Goal: Task Accomplishment & Management: Use online tool/utility

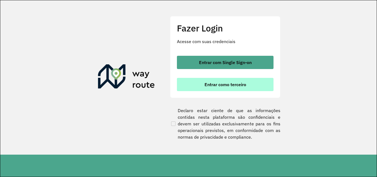
click at [202, 84] on button "Entrar como terceiro" at bounding box center [225, 84] width 97 height 13
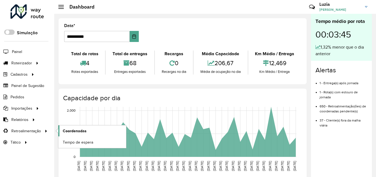
click at [77, 133] on span "Coordenadas" at bounding box center [75, 131] width 24 height 6
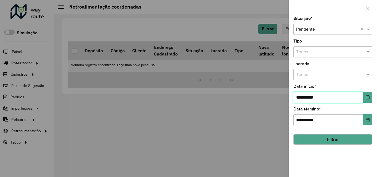
click at [306, 98] on input "**********" at bounding box center [329, 97] width 70 height 11
type input "**********"
click at [347, 138] on button "Filtrar" at bounding box center [333, 139] width 79 height 11
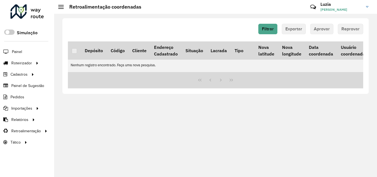
click at [368, 7] on img at bounding box center [367, 7] width 2 height 2
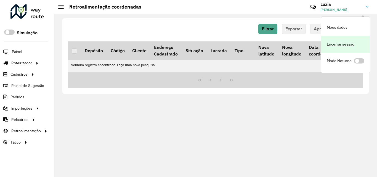
click at [349, 43] on link "Encerrar sessão" at bounding box center [346, 44] width 49 height 17
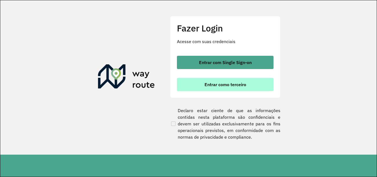
click at [188, 84] on button "Entrar como terceiro" at bounding box center [225, 84] width 97 height 13
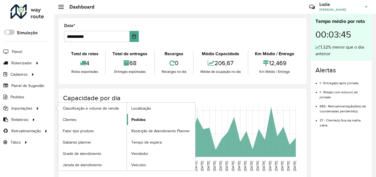
click at [137, 117] on span "Pedidos" at bounding box center [138, 120] width 14 height 6
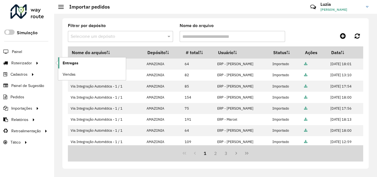
click at [79, 64] on link "Entregas" at bounding box center [92, 62] width 68 height 11
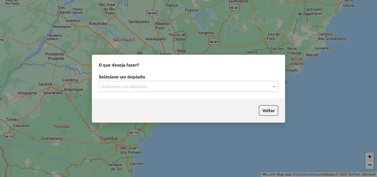
click at [106, 89] on input "text" at bounding box center [183, 86] width 163 height 7
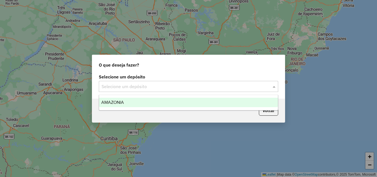
click at [108, 99] on div "AMAZONIA" at bounding box center [188, 102] width 179 height 9
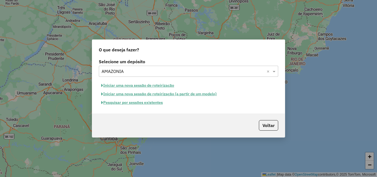
click at [122, 86] on button "Iniciar uma nova sessão de roteirização" at bounding box center [138, 85] width 78 height 9
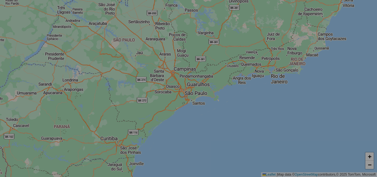
select select "*"
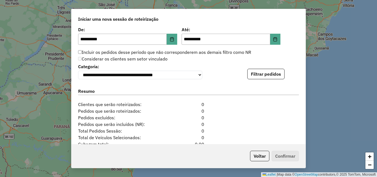
scroll to position [528, 0]
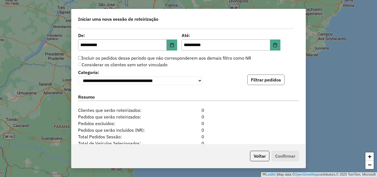
click at [262, 82] on button "Filtrar pedidos" at bounding box center [266, 80] width 37 height 11
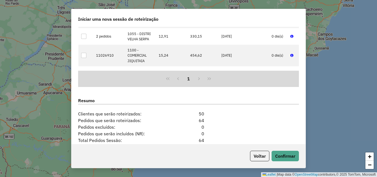
scroll to position [666, 0]
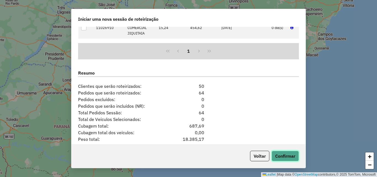
click at [282, 160] on button "Confirmar" at bounding box center [285, 156] width 27 height 11
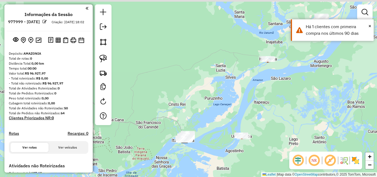
drag, startPoint x: 229, startPoint y: 46, endPoint x: 225, endPoint y: 98, distance: 51.5
click at [225, 98] on div "Janela de atendimento Grade de atendimento Capacidade Transportadoras Veículos …" at bounding box center [188, 88] width 377 height 177
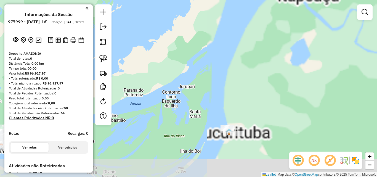
drag, startPoint x: 264, startPoint y: 120, endPoint x: 213, endPoint y: 96, distance: 56.8
click at [208, 88] on div "Janela de atendimento Grade de atendimento Capacidade Transportadoras Veículos …" at bounding box center [188, 88] width 377 height 177
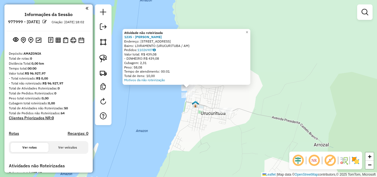
click at [175, 111] on div "Atividade não roteirizada 1235 - [PERSON_NAME]: [STREET_ADDRESS] Bairro: LIVRAM…" at bounding box center [188, 88] width 377 height 177
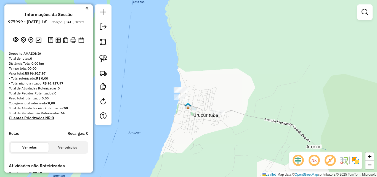
drag, startPoint x: 171, startPoint y: 68, endPoint x: 167, endPoint y: 70, distance: 3.5
click at [167, 70] on div "Janela de atendimento Grade de atendimento Capacidade Transportadoras Veículos …" at bounding box center [188, 88] width 377 height 177
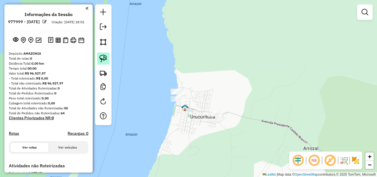
click at [99, 56] on link at bounding box center [103, 59] width 12 height 12
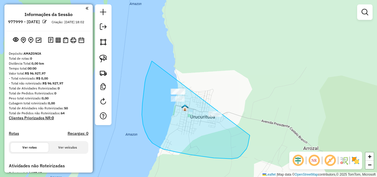
drag, startPoint x: 145, startPoint y: 132, endPoint x: 253, endPoint y: 109, distance: 110.1
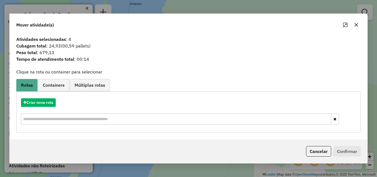
click at [356, 25] on icon "button" at bounding box center [357, 25] width 4 height 4
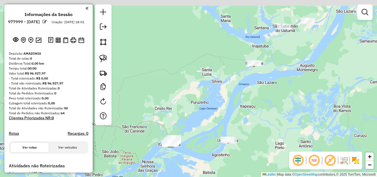
drag, startPoint x: 248, startPoint y: 70, endPoint x: 245, endPoint y: 134, distance: 64.2
click at [238, 143] on div "Janela de atendimento Grade de atendimento Capacidade Transportadoras Veículos …" at bounding box center [188, 88] width 377 height 177
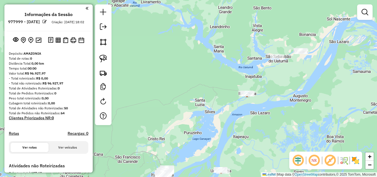
drag, startPoint x: 206, startPoint y: 85, endPoint x: 167, endPoint y: 85, distance: 39.0
click at [167, 85] on div "Janela de atendimento Grade de atendimento Capacidade Transportadoras Veículos …" at bounding box center [188, 88] width 377 height 177
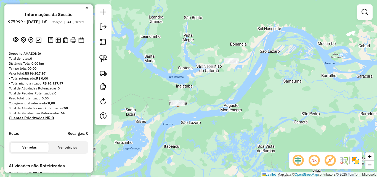
drag, startPoint x: 249, startPoint y: 85, endPoint x: 216, endPoint y: 94, distance: 34.4
click at [216, 94] on div "Janela de atendimento Grade de atendimento Capacidade Transportadoras Veículos …" at bounding box center [188, 88] width 377 height 177
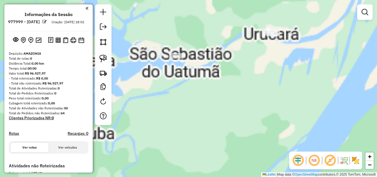
drag, startPoint x: 220, startPoint y: 70, endPoint x: 217, endPoint y: 93, distance: 22.9
click at [219, 94] on div "Janela de atendimento Grade de atendimento Capacidade Transportadoras Veículos …" at bounding box center [188, 88] width 377 height 177
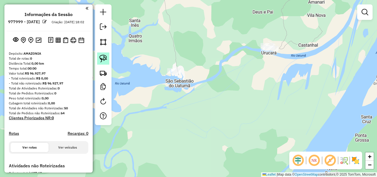
click at [105, 60] on img at bounding box center [103, 59] width 8 height 8
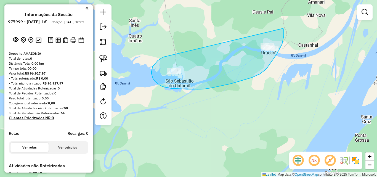
drag, startPoint x: 163, startPoint y: 57, endPoint x: 283, endPoint y: 28, distance: 123.3
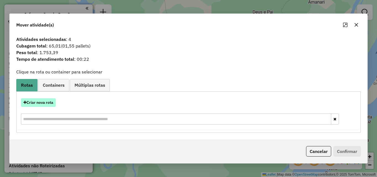
click at [39, 105] on button "Criar nova rota" at bounding box center [38, 102] width 35 height 9
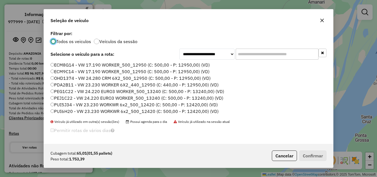
scroll to position [3, 2]
click at [69, 71] on label "ECM9C14 - VW 17.190 WORKER_500_12950 (C: 500,00 - P: 12950,00) (VD)" at bounding box center [130, 71] width 159 height 7
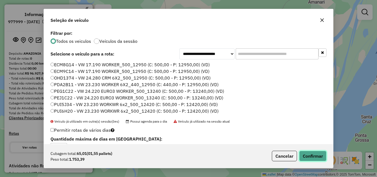
click at [316, 155] on button "Confirmar" at bounding box center [313, 156] width 27 height 11
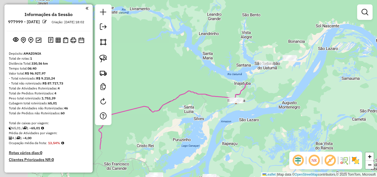
drag, startPoint x: 228, startPoint y: 154, endPoint x: 280, endPoint y: 94, distance: 80.1
click at [279, 95] on div "Janela de atendimento Grade de atendimento Capacidade Transportadoras Veículos …" at bounding box center [188, 88] width 377 height 177
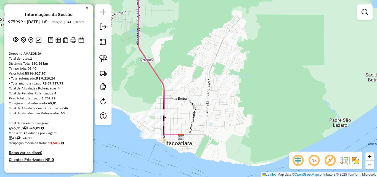
drag, startPoint x: 251, startPoint y: 97, endPoint x: 214, endPoint y: 145, distance: 60.7
click at [214, 145] on div "Janela de atendimento Grade de atendimento Capacidade Transportadoras Veículos …" at bounding box center [188, 88] width 377 height 177
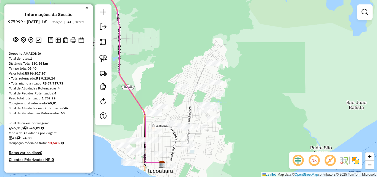
drag, startPoint x: 239, startPoint y: 113, endPoint x: 237, endPoint y: 85, distance: 28.0
click at [256, 92] on div "Janela de atendimento Grade de atendimento Capacidade Transportadoras Veículos …" at bounding box center [188, 88] width 377 height 177
click at [104, 55] on img at bounding box center [103, 59] width 8 height 8
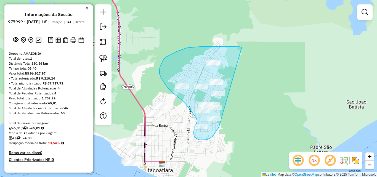
drag, startPoint x: 242, startPoint y: 47, endPoint x: 223, endPoint y: 122, distance: 76.9
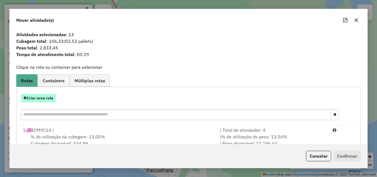
click at [45, 97] on button "Criar nova rota" at bounding box center [38, 98] width 35 height 9
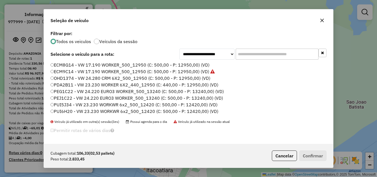
click at [58, 83] on label "PDA2B11 - VW 23.230 WORKER 6X2_440_12950 (C: 440,00 - P: 12950,00) (VD)" at bounding box center [135, 85] width 168 height 7
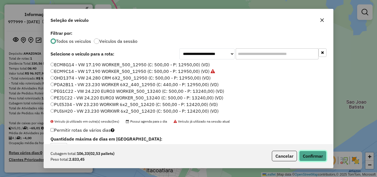
click at [313, 154] on button "Confirmar" at bounding box center [313, 156] width 27 height 11
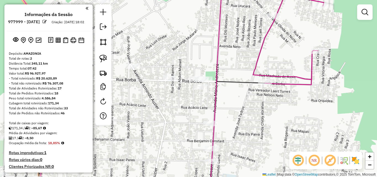
drag, startPoint x: 235, startPoint y: 109, endPoint x: 226, endPoint y: 80, distance: 30.0
click at [229, 84] on div "Janela de atendimento Grade de atendimento Capacidade Transportadoras Veículos …" at bounding box center [188, 88] width 377 height 177
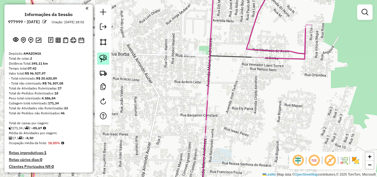
click at [106, 58] on img at bounding box center [103, 59] width 8 height 8
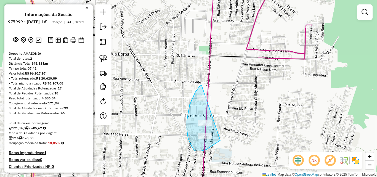
drag, startPoint x: 193, startPoint y: 97, endPoint x: 225, endPoint y: 135, distance: 49.8
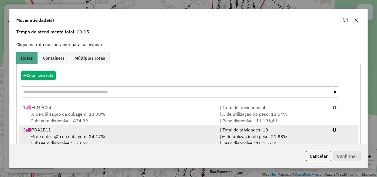
scroll to position [36, 0]
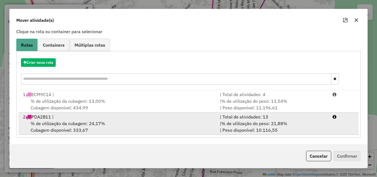
click at [57, 121] on span "% de utilização da cubagem: 24,17%" at bounding box center [68, 124] width 75 height 6
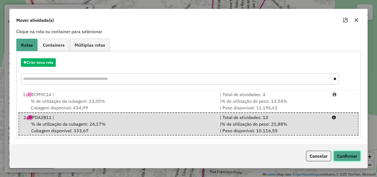
click at [353, 157] on button "Confirmar" at bounding box center [347, 156] width 27 height 11
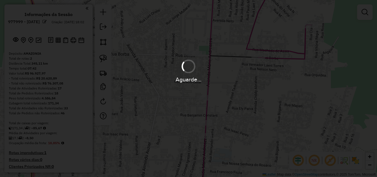
scroll to position [0, 0]
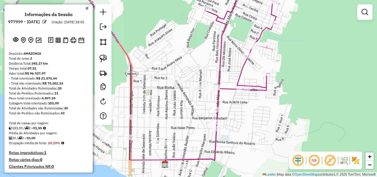
drag, startPoint x: 177, startPoint y: 93, endPoint x: 193, endPoint y: 111, distance: 23.7
click at [193, 111] on div "Janela de atendimento Grade de atendimento Capacidade Transportadoras Veículos …" at bounding box center [188, 88] width 377 height 177
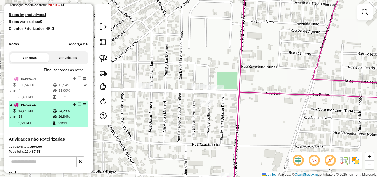
scroll to position [193, 0]
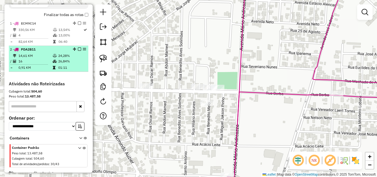
click at [36, 59] on td "14,61 KM" at bounding box center [35, 56] width 34 height 6
select select "**********"
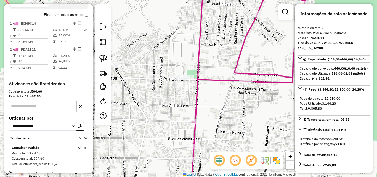
drag, startPoint x: 186, startPoint y: 100, endPoint x: 186, endPoint y: 103, distance: 2.8
click at [186, 103] on div "Janela de atendimento Grade de atendimento Capacidade Transportadoras Veículos …" at bounding box center [188, 88] width 377 height 177
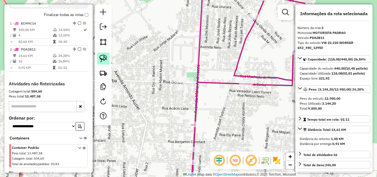
click at [102, 60] on img at bounding box center [103, 59] width 8 height 8
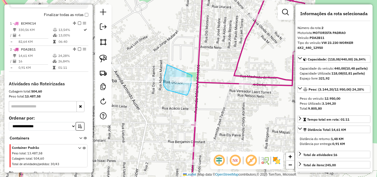
drag, startPoint x: 167, startPoint y: 65, endPoint x: 192, endPoint y: 75, distance: 27.4
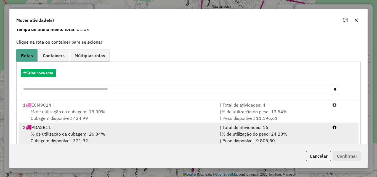
scroll to position [36, 0]
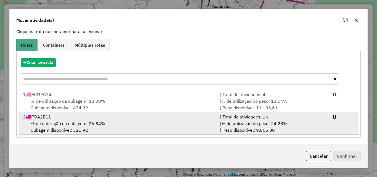
click at [80, 126] on span "% de utilização da cubagem: 26,84%" at bounding box center [68, 124] width 75 height 6
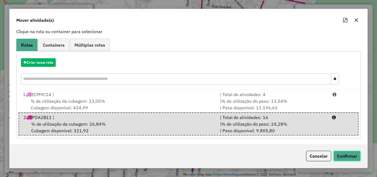
click at [346, 155] on button "Confirmar" at bounding box center [347, 156] width 27 height 11
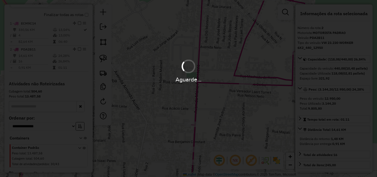
scroll to position [206, 0]
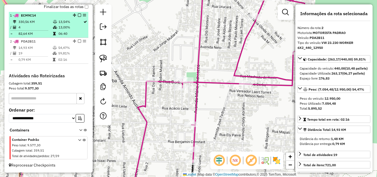
click at [40, 31] on hr at bounding box center [29, 30] width 38 height 0
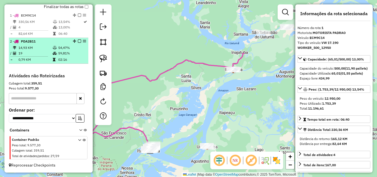
click at [30, 51] on td "19" at bounding box center [35, 54] width 34 height 6
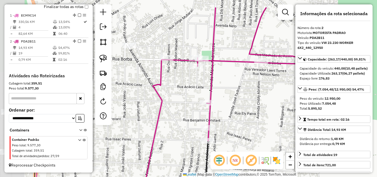
drag, startPoint x: 169, startPoint y: 75, endPoint x: 217, endPoint y: 100, distance: 54.3
click at [217, 100] on div "Janela de atendimento Grade de atendimento Capacidade Transportadoras Veículos …" at bounding box center [188, 88] width 377 height 177
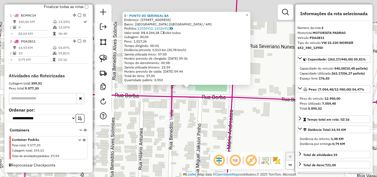
click at [202, 120] on div "5 - PONTO DO SERINGAL BA Endereço: R BORBA 3719 Bairro: [GEOGRAPHIC_DATA] ([GEO…" at bounding box center [188, 88] width 377 height 177
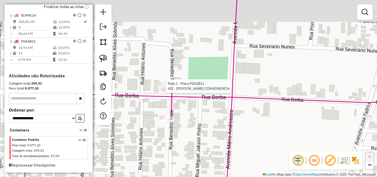
select select "**********"
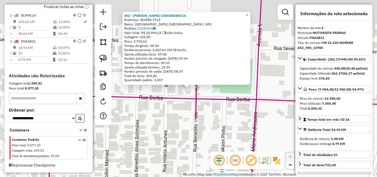
click at [206, 119] on div "402 - ELINE CONVENIENCIA Endereço: BORBA 3713 Bairro: [GEOGRAPHIC_DATA] ([GEOGR…" at bounding box center [188, 88] width 377 height 177
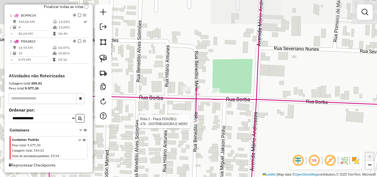
select select "**********"
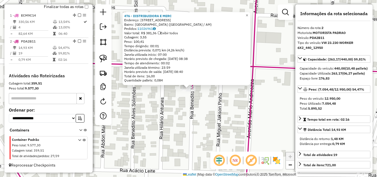
click at [201, 114] on div "476 - DISTRIBUIDORA E MERC Endereço: [STREET_ADDRESS] ANTONIO ([GEOGRAPHIC_DATA…" at bounding box center [188, 88] width 377 height 177
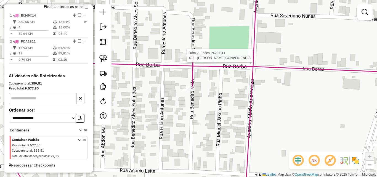
select select "**********"
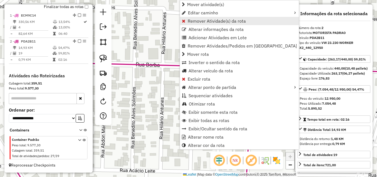
click at [194, 22] on span "Remover Atividade(s) da rota" at bounding box center [217, 21] width 58 height 4
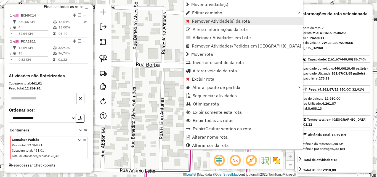
click at [210, 21] on span "Remover Atividade(s) da rota" at bounding box center [221, 21] width 58 height 4
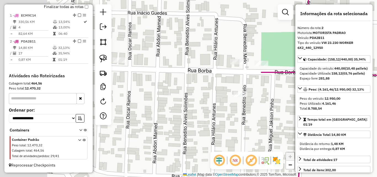
drag, startPoint x: 201, startPoint y: 76, endPoint x: 254, endPoint y: 81, distance: 53.3
click at [254, 82] on div "Janela de atendimento Grade de atendimento Capacidade Transportadoras Veículos …" at bounding box center [188, 88] width 377 height 177
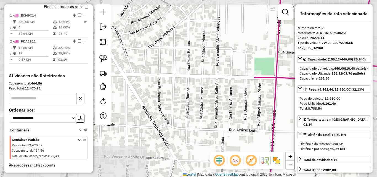
click at [234, 104] on div "Janela de atendimento Grade de atendimento Capacidade Transportadoras Veículos …" at bounding box center [188, 88] width 377 height 177
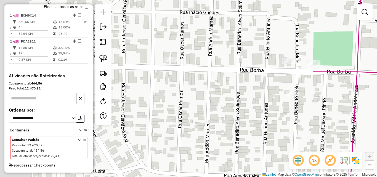
drag, startPoint x: 224, startPoint y: 101, endPoint x: 258, endPoint y: 112, distance: 36.0
click at [258, 112] on div "Janela de atendimento Grade de atendimento Capacidade Transportadoras Veículos …" at bounding box center [188, 88] width 377 height 177
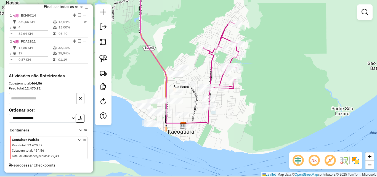
drag, startPoint x: 183, startPoint y: 109, endPoint x: 205, endPoint y: 97, distance: 25.3
click at [205, 97] on div "Janela de atendimento Grade de atendimento Capacidade Transportadoras Veículos …" at bounding box center [188, 88] width 377 height 177
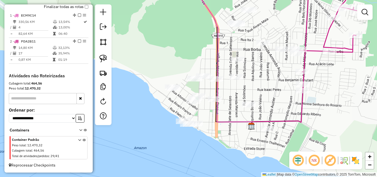
drag, startPoint x: 200, startPoint y: 100, endPoint x: 240, endPoint y: 103, distance: 40.2
click at [242, 103] on div "Janela de atendimento Grade de atendimento Capacidade Transportadoras Veículos …" at bounding box center [188, 88] width 377 height 177
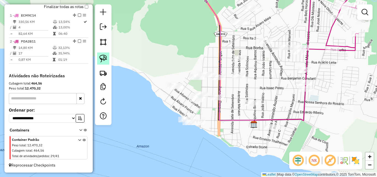
click at [104, 60] on img at bounding box center [103, 59] width 8 height 8
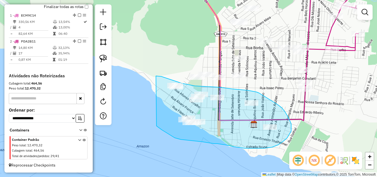
drag, startPoint x: 156, startPoint y: 76, endPoint x: 152, endPoint y: 110, distance: 34.5
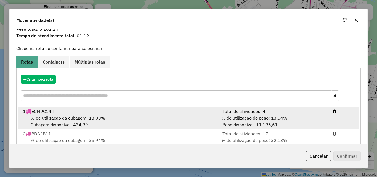
scroll to position [36, 0]
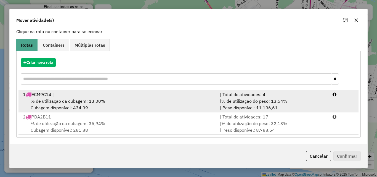
click at [48, 100] on span "% de utilização da cubagem: 13,00%" at bounding box center [68, 101] width 75 height 6
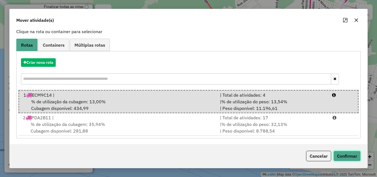
click at [352, 155] on button "Confirmar" at bounding box center [347, 156] width 27 height 11
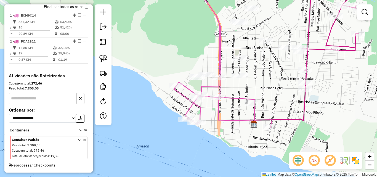
scroll to position [0, 0]
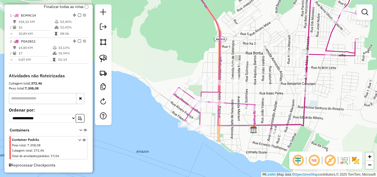
drag, startPoint x: 262, startPoint y: 87, endPoint x: 256, endPoint y: 102, distance: 15.9
click at [256, 102] on div "Janela de atendimento Grade de atendimento Capacidade Transportadoras Veículos …" at bounding box center [188, 88] width 377 height 177
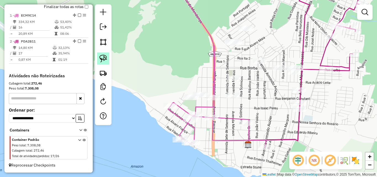
click at [107, 57] on link at bounding box center [103, 59] width 12 height 12
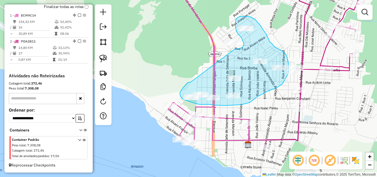
drag, startPoint x: 191, startPoint y: 82, endPoint x: 235, endPoint y: 49, distance: 54.9
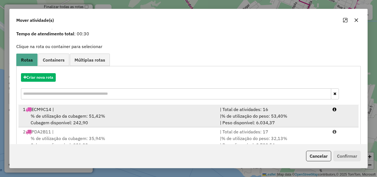
scroll to position [36, 0]
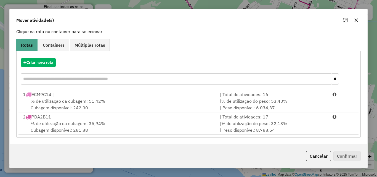
click at [357, 20] on icon "button" at bounding box center [357, 21] width 4 height 4
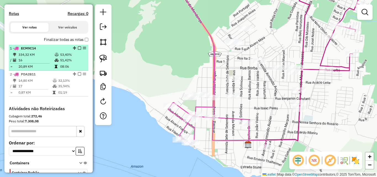
scroll to position [124, 0]
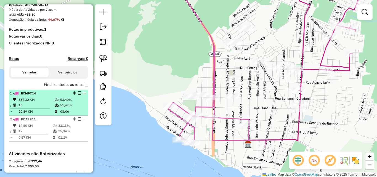
click at [39, 114] on td "20,89 KM" at bounding box center [36, 112] width 36 height 6
select select "**********"
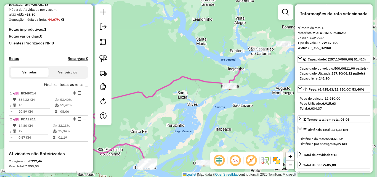
drag, startPoint x: 262, startPoint y: 78, endPoint x: 258, endPoint y: 95, distance: 17.0
click at [258, 95] on div "Janela de atendimento Grade de atendimento Capacidade Transportadoras Veículos …" at bounding box center [188, 88] width 377 height 177
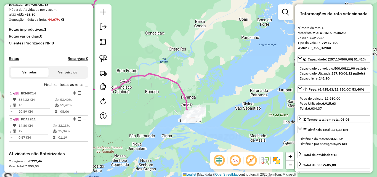
drag, startPoint x: 221, startPoint y: 117, endPoint x: 245, endPoint y: 75, distance: 47.6
click at [244, 76] on div "Janela de atendimento Grade de atendimento Capacidade Transportadoras Veículos …" at bounding box center [188, 88] width 377 height 177
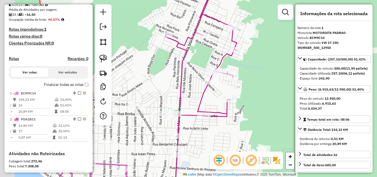
drag, startPoint x: 190, startPoint y: 98, endPoint x: 277, endPoint y: 87, distance: 87.7
click at [282, 84] on div "Janela de atendimento Grade de atendimento Capacidade Transportadoras Veículos …" at bounding box center [188, 88] width 377 height 177
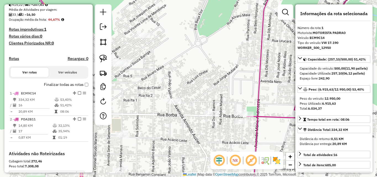
drag, startPoint x: 236, startPoint y: 97, endPoint x: 261, endPoint y: 95, distance: 25.2
click at [261, 95] on div "Janela de atendimento Grade de atendimento Capacidade Transportadoras Veículos …" at bounding box center [188, 88] width 377 height 177
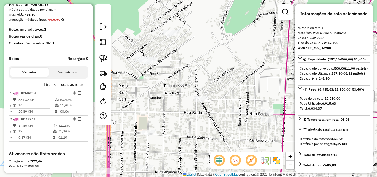
click at [258, 91] on div "Janela de atendimento Grade de atendimento Capacidade Transportadoras Veículos …" at bounding box center [188, 88] width 377 height 177
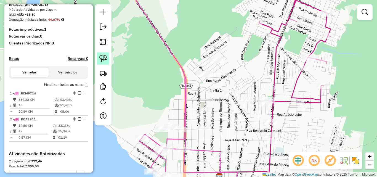
click at [104, 61] on img at bounding box center [103, 59] width 8 height 8
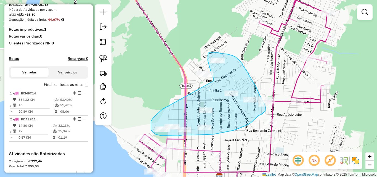
drag, startPoint x: 167, startPoint y: 107, endPoint x: 214, endPoint y: 81, distance: 53.1
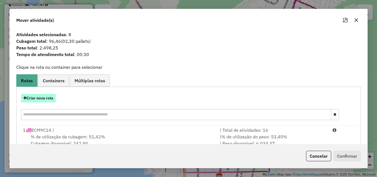
click at [43, 97] on button "Criar nova rota" at bounding box center [38, 98] width 35 height 9
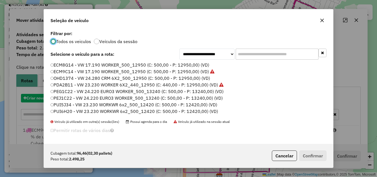
scroll to position [3, 2]
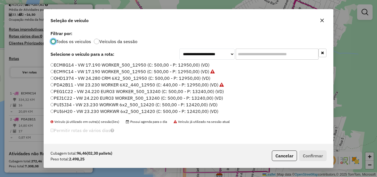
click at [67, 110] on label "PUI6H20 - VW 23.230 WORKWR 6x2_500_12420 (C: 500,00 - P: 12420,00) (VD)" at bounding box center [135, 111] width 168 height 7
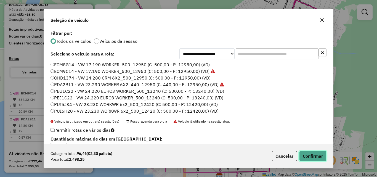
click at [318, 156] on button "Confirmar" at bounding box center [313, 156] width 27 height 11
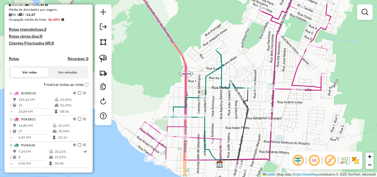
drag, startPoint x: 235, startPoint y: 126, endPoint x: 219, endPoint y: 69, distance: 59.3
click at [222, 74] on div "Janela de atendimento Grade de atendimento Capacidade Transportadoras Veículos …" at bounding box center [188, 88] width 377 height 177
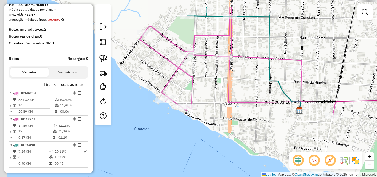
drag, startPoint x: 207, startPoint y: 72, endPoint x: 250, endPoint y: 98, distance: 49.9
click at [249, 98] on div "Janela de atendimento Grade de atendimento Capacidade Transportadoras Veículos …" at bounding box center [188, 88] width 377 height 177
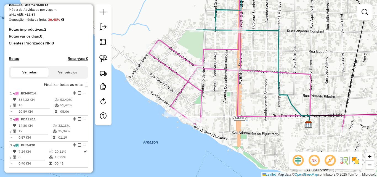
drag, startPoint x: 250, startPoint y: 45, endPoint x: 260, endPoint y: 82, distance: 38.6
click at [260, 82] on div "Janela de atendimento Grade de atendimento Capacidade Transportadoras Veículos …" at bounding box center [188, 88] width 377 height 177
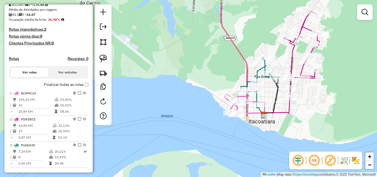
drag, startPoint x: 275, startPoint y: 77, endPoint x: 248, endPoint y: 98, distance: 34.7
click at [248, 98] on div "Janela de atendimento Grade de atendimento Capacidade Transportadoras Veículos …" at bounding box center [188, 88] width 377 height 177
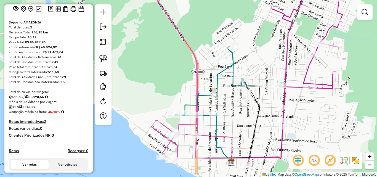
scroll to position [41, 0]
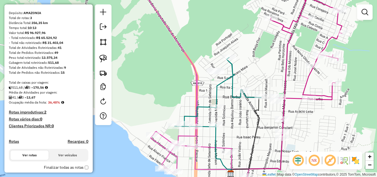
drag, startPoint x: 236, startPoint y: 98, endPoint x: 233, endPoint y: 110, distance: 12.0
click at [235, 111] on div "Janela de atendimento Grade de atendimento Capacidade Transportadoras Veículos …" at bounding box center [188, 88] width 377 height 177
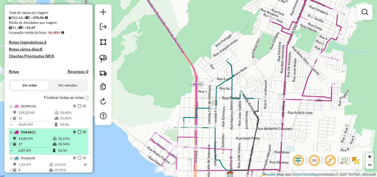
scroll to position [138, 0]
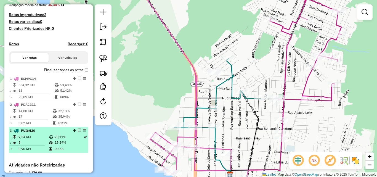
click at [43, 140] on td "7,24 KM" at bounding box center [33, 137] width 31 height 6
select select "**********"
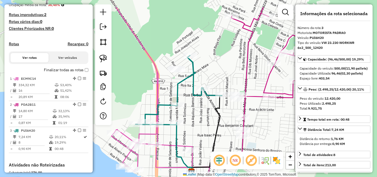
drag, startPoint x: 220, startPoint y: 99, endPoint x: 225, endPoint y: 116, distance: 17.6
click at [201, 123] on div "Janela de atendimento Grade de atendimento Capacidade Transportadoras Veículos …" at bounding box center [188, 88] width 377 height 177
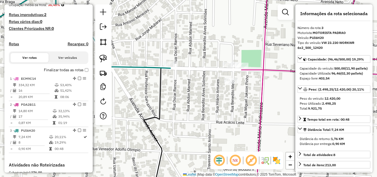
drag, startPoint x: 232, startPoint y: 99, endPoint x: 211, endPoint y: 102, distance: 21.7
click at [219, 106] on div "Janela de atendimento Grade de atendimento Capacidade Transportadoras Veículos …" at bounding box center [188, 88] width 377 height 177
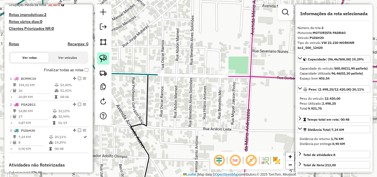
click at [107, 61] on img at bounding box center [103, 59] width 8 height 8
drag, startPoint x: 202, startPoint y: 61, endPoint x: 207, endPoint y: 97, distance: 36.5
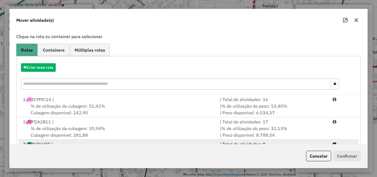
scroll to position [58, 0]
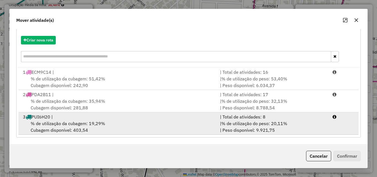
click at [73, 127] on div "% de utilização da cubagem: 19,29% Cubagem disponível: 403,54" at bounding box center [118, 126] width 197 height 13
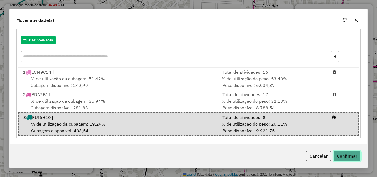
click at [352, 151] on button "Confirmar" at bounding box center [347, 156] width 27 height 11
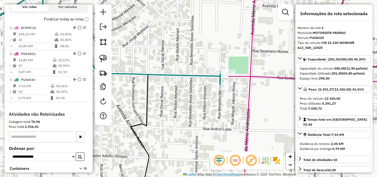
scroll to position [232, 0]
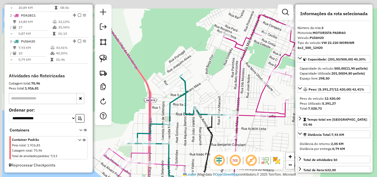
click at [193, 132] on div "Janela de atendimento Grade de atendimento Capacidade Transportadoras Veículos …" at bounding box center [188, 88] width 377 height 177
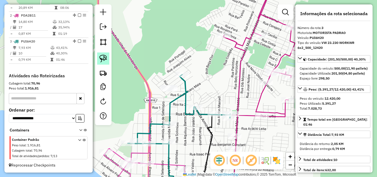
click at [103, 60] on img at bounding box center [103, 59] width 8 height 8
drag, startPoint x: 159, startPoint y: 79, endPoint x: 151, endPoint y: 91, distance: 15.0
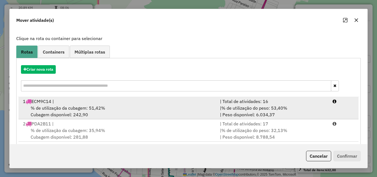
scroll to position [55, 0]
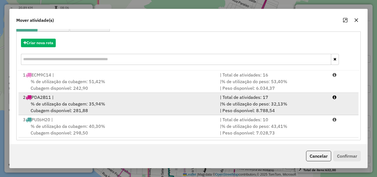
click at [87, 108] on div "% de utilização da cubagem: 35,94% Cubagem disponível: 281,88" at bounding box center [118, 107] width 197 height 13
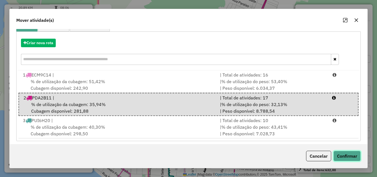
click at [353, 154] on button "Confirmar" at bounding box center [347, 156] width 27 height 11
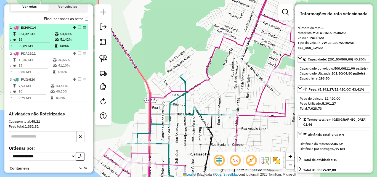
scroll to position [177, 0]
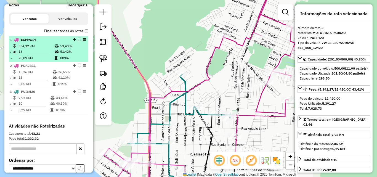
click at [44, 54] on td "16" at bounding box center [36, 52] width 36 height 6
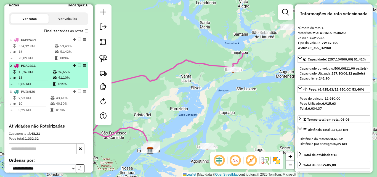
click at [35, 75] on td "15,36 KM" at bounding box center [35, 72] width 34 height 6
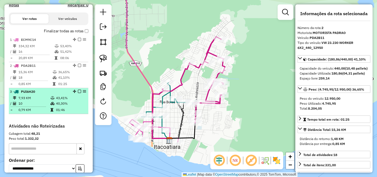
click at [33, 101] on td "7,93 KM" at bounding box center [34, 98] width 32 height 6
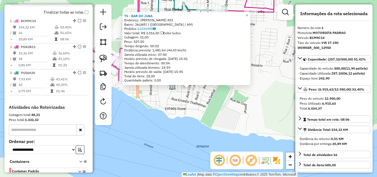
scroll to position [214, 0]
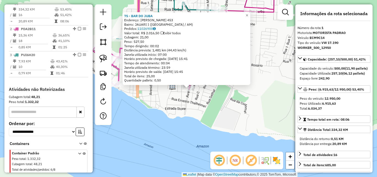
click at [210, 110] on div "75 - BAR DO [PERSON_NAME]: [PERSON_NAME] 453 Bairro: JAUARI I ([GEOGRAPHIC_DATA…" at bounding box center [188, 88] width 377 height 177
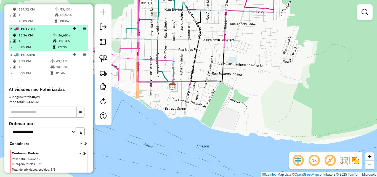
click at [36, 38] on td "15,36 KM" at bounding box center [35, 36] width 34 height 6
select select "**********"
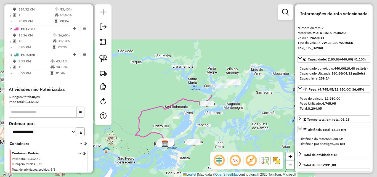
drag, startPoint x: 210, startPoint y: 87, endPoint x: 189, endPoint y: 106, distance: 28.2
click at [141, 158] on div "Janela de atendimento Grade de atendimento Capacidade Transportadoras Veículos …" at bounding box center [188, 88] width 377 height 177
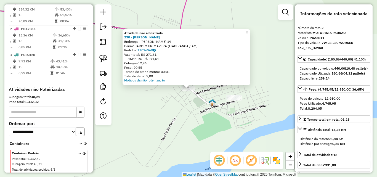
click at [201, 108] on div "Atividade não roteirizada 230 - MERCADINHO DONA ZETH Endereço: ADEMAR GRANA VIA…" at bounding box center [188, 88] width 377 height 177
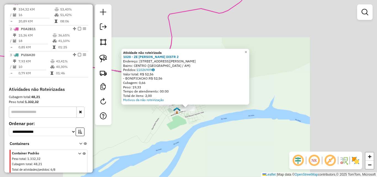
click at [187, 128] on div "Atividade não roteirizada 1028 - ZE CARLOS DISTR 2 Endereço: [STREET_ADDRESS][P…" at bounding box center [188, 88] width 377 height 177
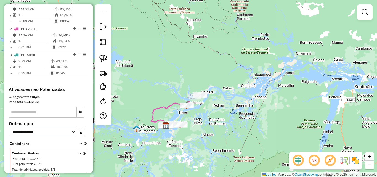
drag, startPoint x: 176, startPoint y: 117, endPoint x: 230, endPoint y: 132, distance: 56.6
click at [230, 132] on div "Janela de atendimento Grade de atendimento Capacidade Transportadoras Veículos …" at bounding box center [188, 88] width 377 height 177
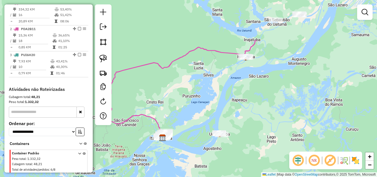
drag, startPoint x: 233, startPoint y: 128, endPoint x: 214, endPoint y: 109, distance: 26.6
click at [215, 110] on div "Janela de atendimento Grade de atendimento Capacidade Transportadoras Veículos …" at bounding box center [188, 88] width 377 height 177
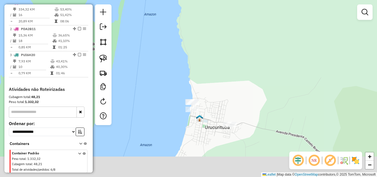
drag, startPoint x: 247, startPoint y: 117, endPoint x: 214, endPoint y: 79, distance: 50.6
click at [215, 80] on div "Janela de atendimento Grade de atendimento Capacidade Transportadoras Veículos …" at bounding box center [188, 88] width 377 height 177
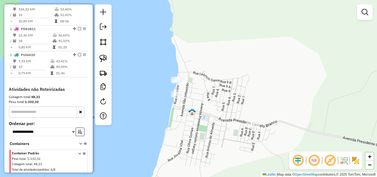
drag, startPoint x: 193, startPoint y: 109, endPoint x: 192, endPoint y: 122, distance: 13.8
click at [192, 116] on img at bounding box center [192, 111] width 7 height 7
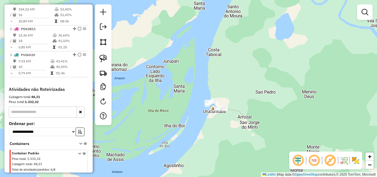
drag, startPoint x: 171, startPoint y: 126, endPoint x: 209, endPoint y: 95, distance: 49.4
click at [196, 100] on div "Janela de atendimento Grade de atendimento Capacidade Transportadoras Veículos …" at bounding box center [188, 88] width 377 height 177
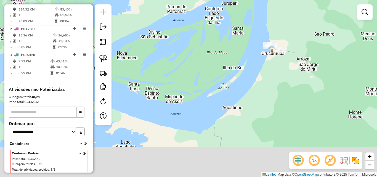
drag, startPoint x: 170, startPoint y: 140, endPoint x: 191, endPoint y: 112, distance: 35.0
click at [191, 114] on div "Janela de atendimento Grade de atendimento Capacidade Transportadoras Veículos …" at bounding box center [188, 88] width 377 height 177
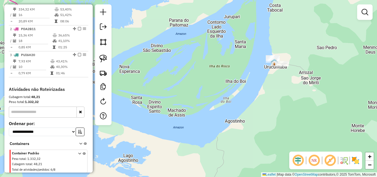
drag, startPoint x: 215, startPoint y: 90, endPoint x: 222, endPoint y: 124, distance: 34.4
click at [222, 124] on div "Janela de atendimento Grade de atendimento Capacidade Transportadoras Veículos …" at bounding box center [188, 88] width 377 height 177
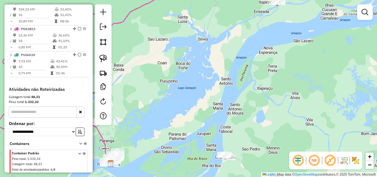
drag, startPoint x: 256, startPoint y: 62, endPoint x: 223, endPoint y: 145, distance: 89.5
click at [223, 145] on div "Janela de atendimento Grade de atendimento Capacidade Transportadoras Veículos …" at bounding box center [188, 88] width 377 height 177
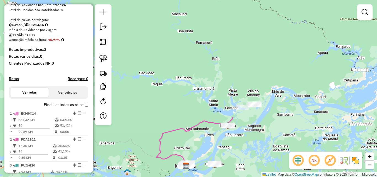
scroll to position [0, 0]
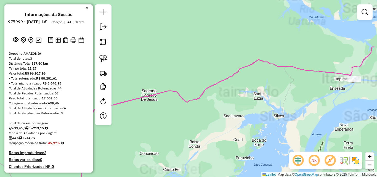
drag, startPoint x: 244, startPoint y: 134, endPoint x: 179, endPoint y: 104, distance: 71.4
click at [179, 105] on div "Janela de atendimento Grade de atendimento Capacidade Transportadoras Veículos …" at bounding box center [188, 88] width 377 height 177
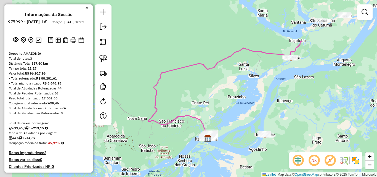
drag, startPoint x: 199, startPoint y: 122, endPoint x: 238, endPoint y: 100, distance: 45.0
click at [238, 100] on div "Janela de atendimento Grade de atendimento Capacidade Transportadoras Veículos …" at bounding box center [188, 88] width 377 height 177
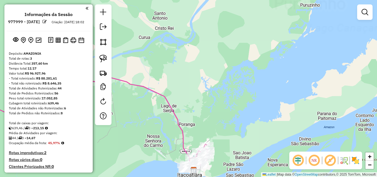
drag, startPoint x: 229, startPoint y: 118, endPoint x: 267, endPoint y: 20, distance: 104.5
click at [261, 38] on div "Janela de atendimento Grade de atendimento Capacidade Transportadoras Veículos …" at bounding box center [188, 88] width 377 height 177
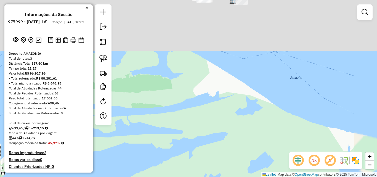
drag, startPoint x: 238, startPoint y: 99, endPoint x: 183, endPoint y: 188, distance: 104.7
click at [183, 177] on html "Aguarde... Pop-up bloqueado! Seu navegador bloqueou automáticamente a abertura …" at bounding box center [188, 88] width 377 height 177
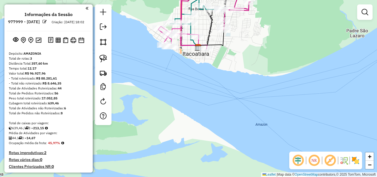
drag, startPoint x: 187, startPoint y: 96, endPoint x: 177, endPoint y: 154, distance: 58.8
click at [179, 154] on div "Janela de atendimento Grade de atendimento Capacidade Transportadoras Veículos …" at bounding box center [188, 88] width 377 height 177
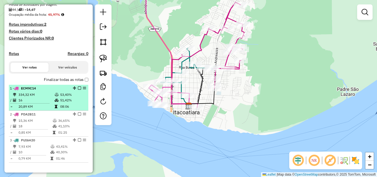
scroll to position [138, 0]
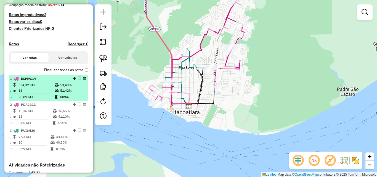
click at [55, 87] on icon at bounding box center [57, 84] width 4 height 3
select select "**********"
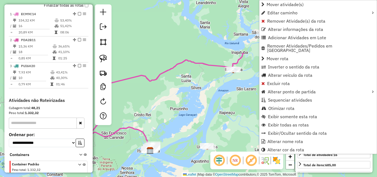
scroll to position [214, 0]
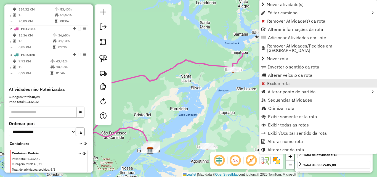
click at [276, 81] on span "Excluir rota" at bounding box center [278, 83] width 23 height 4
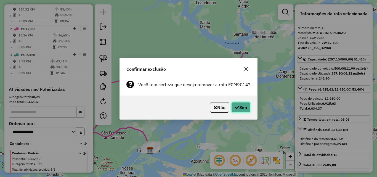
click at [240, 105] on button "Sim" at bounding box center [241, 107] width 19 height 11
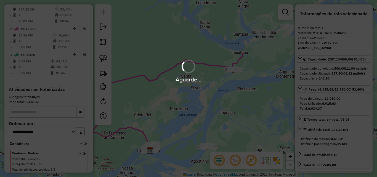
scroll to position [206, 0]
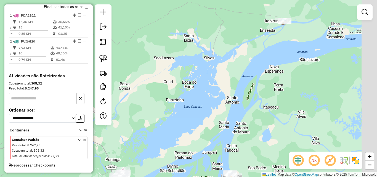
drag, startPoint x: 209, startPoint y: 97, endPoint x: 163, endPoint y: 136, distance: 59.4
click at [160, 139] on div "Janela de atendimento Grade de atendimento Capacidade Transportadoras Veículos …" at bounding box center [188, 88] width 377 height 177
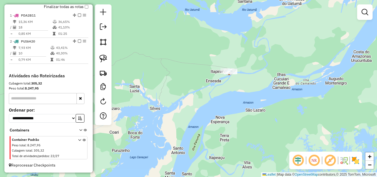
drag, startPoint x: 230, startPoint y: 96, endPoint x: 167, endPoint y: 128, distance: 70.4
click at [166, 129] on div "Janela de atendimento Grade de atendimento Capacidade Transportadoras Veículos …" at bounding box center [188, 88] width 377 height 177
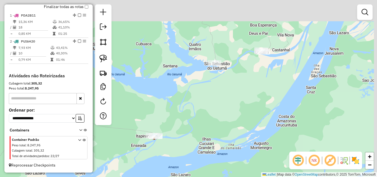
drag, startPoint x: 227, startPoint y: 85, endPoint x: 211, endPoint y: 111, distance: 30.6
click at [211, 111] on div "Janela de atendimento Grade de atendimento Capacidade Transportadoras Veículos …" at bounding box center [188, 88] width 377 height 177
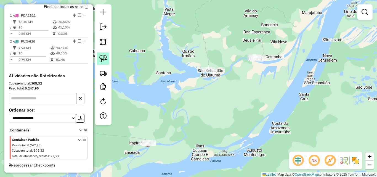
click at [104, 58] on img at bounding box center [103, 59] width 8 height 8
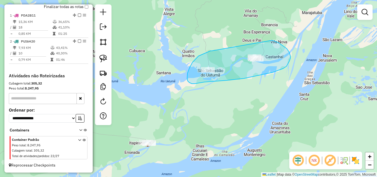
drag, startPoint x: 212, startPoint y: 51, endPoint x: 270, endPoint y: 40, distance: 58.5
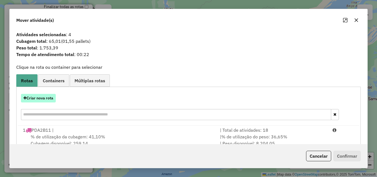
click at [43, 98] on button "Criar nova rota" at bounding box center [38, 98] width 35 height 9
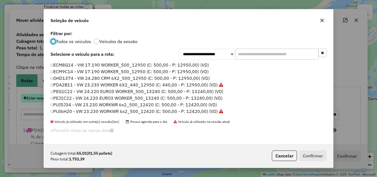
scroll to position [3, 2]
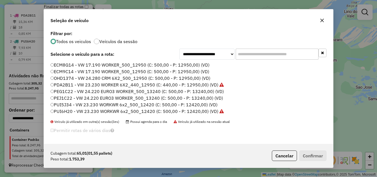
click at [62, 74] on label "ECM9C14 - VW 17.190 WORKER_500_12950 (C: 500,00 - P: 12950,00) (VD)" at bounding box center [130, 71] width 159 height 7
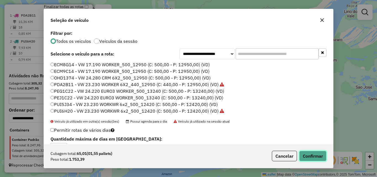
click at [322, 156] on button "Confirmar" at bounding box center [313, 156] width 27 height 11
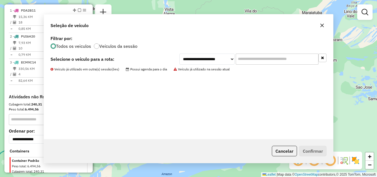
scroll to position [214, 0]
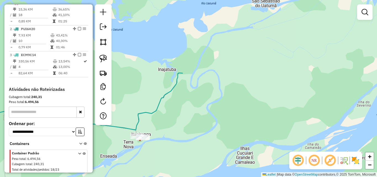
drag, startPoint x: 125, startPoint y: 165, endPoint x: 310, endPoint y: 108, distance: 192.9
click at [293, 114] on div "Janela de atendimento Grade de atendimento Capacidade Transportadoras Veículos …" at bounding box center [188, 88] width 377 height 177
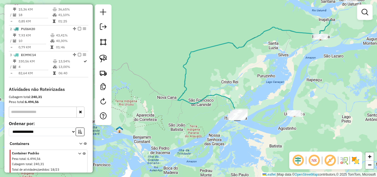
drag, startPoint x: 264, startPoint y: 143, endPoint x: 258, endPoint y: 59, distance: 84.2
click at [259, 57] on div "Janela de atendimento Grade de atendimento Capacidade Transportadoras Veículos …" at bounding box center [188, 88] width 377 height 177
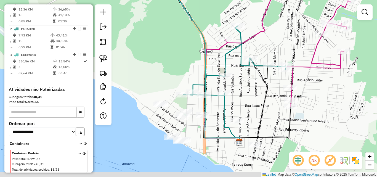
drag, startPoint x: 230, startPoint y: 108, endPoint x: 264, endPoint y: 65, distance: 55.3
click at [263, 66] on div "Janela de atendimento Grade de atendimento Capacidade Transportadoras Veículos …" at bounding box center [188, 88] width 377 height 177
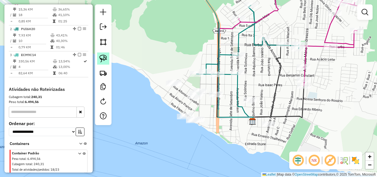
click at [106, 58] on img at bounding box center [103, 59] width 8 height 8
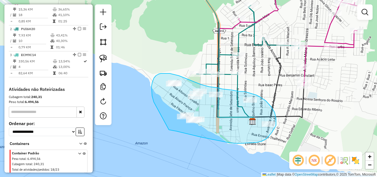
drag, startPoint x: 152, startPoint y: 93, endPoint x: 169, endPoint y: 130, distance: 40.2
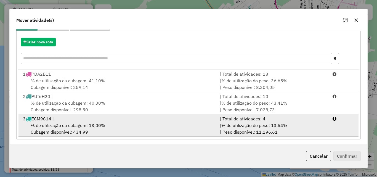
scroll to position [58, 0]
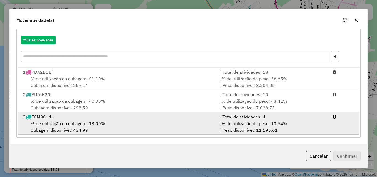
click at [88, 120] on div "% de utilização da cubagem: 13,00% Cubagem disponível: 434,99" at bounding box center [118, 126] width 197 height 13
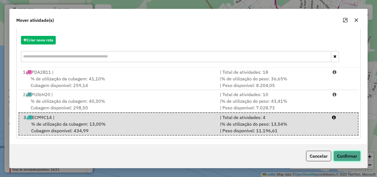
click at [349, 153] on button "Confirmar" at bounding box center [347, 156] width 27 height 11
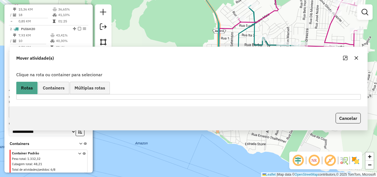
scroll to position [0, 0]
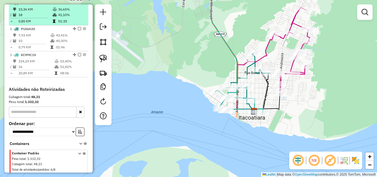
click at [32, 18] on td "18" at bounding box center [35, 15] width 34 height 6
select select "**********"
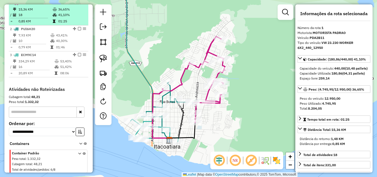
click at [38, 12] on td "15,36 KM" at bounding box center [35, 10] width 34 height 6
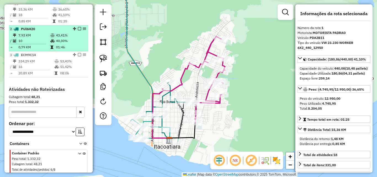
click at [35, 31] on span "PUI6H20" at bounding box center [28, 29] width 14 height 4
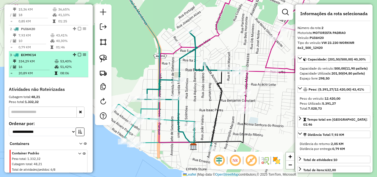
click at [32, 64] on td "334,29 KM" at bounding box center [36, 62] width 36 height 6
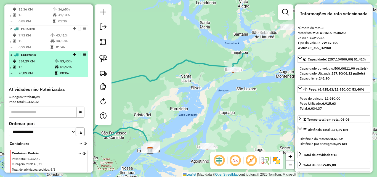
click at [37, 64] on td "334,29 KM" at bounding box center [36, 62] width 36 height 6
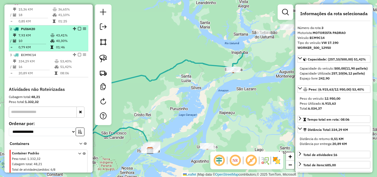
click at [37, 43] on td "10" at bounding box center [34, 41] width 32 height 6
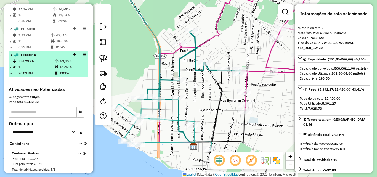
click at [32, 57] on span "ECM9C14" at bounding box center [28, 55] width 15 height 4
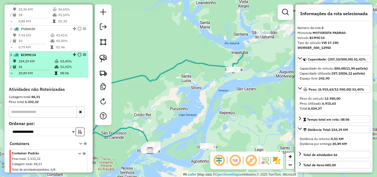
click at [35, 57] on span "ECM9C14" at bounding box center [28, 55] width 15 height 4
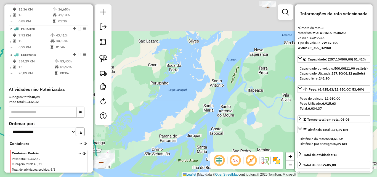
drag, startPoint x: 185, startPoint y: 63, endPoint x: 190, endPoint y: 130, distance: 67.1
click at [190, 130] on div "Janela de atendimento Grade de atendimento Capacidade Transportadoras Veículos …" at bounding box center [188, 88] width 377 height 177
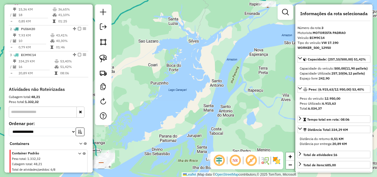
click at [225, 83] on div "Janela de atendimento Grade de atendimento Capacidade Transportadoras Veículos …" at bounding box center [188, 88] width 377 height 177
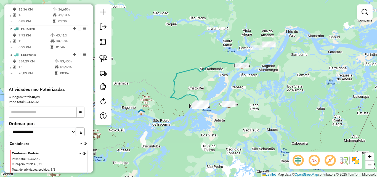
drag, startPoint x: 199, startPoint y: 88, endPoint x: 214, endPoint y: 82, distance: 16.4
click at [214, 83] on div "Janela de atendimento Grade de atendimento Capacidade Transportadoras Veículos …" at bounding box center [188, 88] width 377 height 177
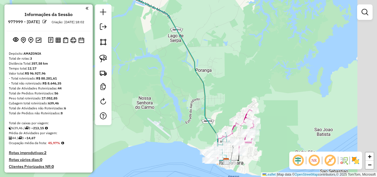
drag, startPoint x: 223, startPoint y: 116, endPoint x: 173, endPoint y: 80, distance: 61.5
click at [175, 81] on div "Janela de atendimento Grade de atendimento Capacidade Transportadoras Veículos …" at bounding box center [188, 88] width 377 height 177
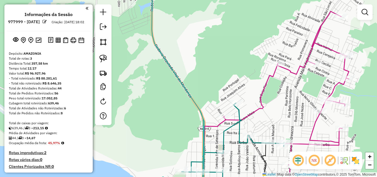
drag, startPoint x: 216, startPoint y: 98, endPoint x: 232, endPoint y: 19, distance: 80.9
click at [232, 19] on div "Rota 1 - Placa PDA2B11 115 - DISTRIBUIDORA DOS AM Janela de atendimento Grade d…" at bounding box center [188, 88] width 377 height 177
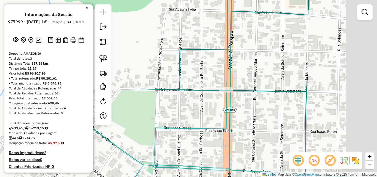
drag, startPoint x: 283, startPoint y: 82, endPoint x: 243, endPoint y: 74, distance: 40.6
click at [245, 74] on div "Janela de atendimento Grade de atendimento Capacidade Transportadoras Veículos …" at bounding box center [188, 88] width 377 height 177
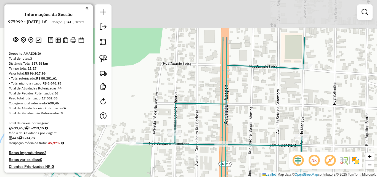
drag, startPoint x: 245, startPoint y: 59, endPoint x: 246, endPoint y: 111, distance: 52.5
click at [246, 111] on div "Janela de atendimento Grade de atendimento Capacidade Transportadoras Veículos …" at bounding box center [188, 88] width 377 height 177
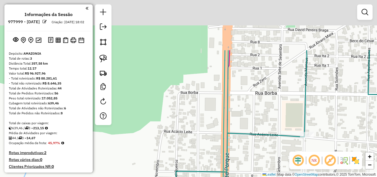
drag, startPoint x: 248, startPoint y: 90, endPoint x: 248, endPoint y: 158, distance: 68.5
click at [248, 158] on div "Janela de atendimento Grade de atendimento Capacidade Transportadoras Veículos …" at bounding box center [188, 88] width 377 height 177
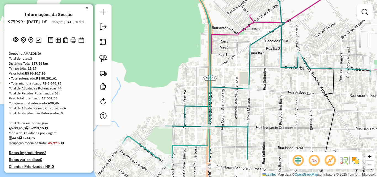
drag, startPoint x: 232, startPoint y: 131, endPoint x: 204, endPoint y: 57, distance: 78.9
click at [207, 66] on div "Janela de atendimento Grade de atendimento Capacidade Transportadoras Veículos …" at bounding box center [188, 88] width 377 height 177
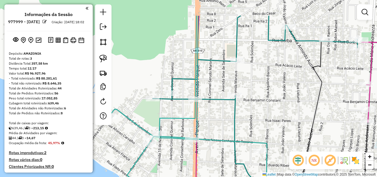
drag, startPoint x: 202, startPoint y: 47, endPoint x: 206, endPoint y: 85, distance: 38.1
click at [206, 85] on div "Janela de atendimento Grade de atendimento Capacidade Transportadoras Veículos …" at bounding box center [188, 88] width 377 height 177
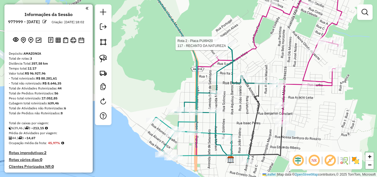
select select "**********"
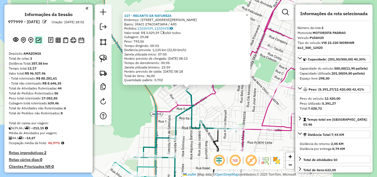
click at [37, 43] on img at bounding box center [39, 40] width 6 height 5
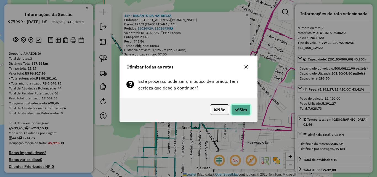
click at [238, 108] on icon "button" at bounding box center [237, 109] width 4 height 4
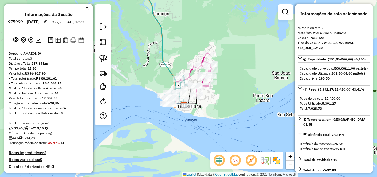
click at [260, 87] on div "Janela de atendimento Grade de atendimento Capacidade Transportadoras Veículos …" at bounding box center [188, 88] width 377 height 177
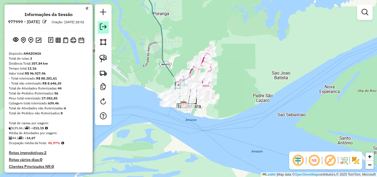
click at [104, 26] on em at bounding box center [103, 26] width 7 height 7
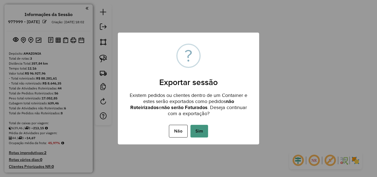
click at [203, 132] on button "Sim" at bounding box center [200, 131] width 18 height 13
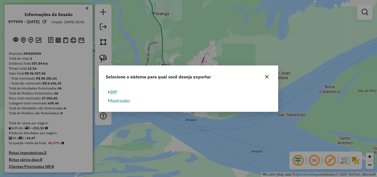
click at [110, 93] on button "ERP" at bounding box center [113, 92] width 14 height 9
select select "**"
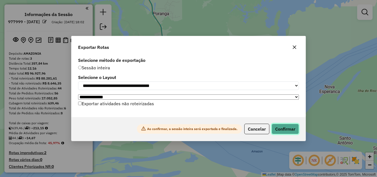
click at [288, 130] on button "Confirmar" at bounding box center [285, 129] width 27 height 11
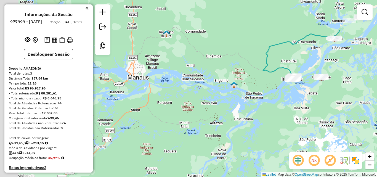
drag, startPoint x: 155, startPoint y: 116, endPoint x: 195, endPoint y: 113, distance: 39.9
click at [195, 113] on div "Janela de atendimento Grade de atendimento Capacidade Transportadoras Veículos …" at bounding box center [188, 88] width 377 height 177
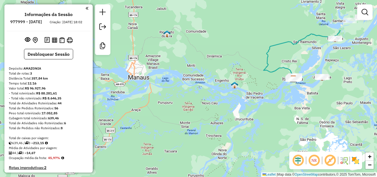
drag, startPoint x: 362, startPoint y: 108, endPoint x: 276, endPoint y: 127, distance: 87.6
click at [276, 127] on div "Janela de atendimento Grade de atendimento Capacidade Transportadoras Veículos …" at bounding box center [188, 88] width 377 height 177
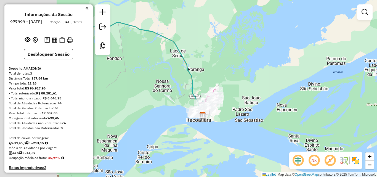
drag, startPoint x: 166, startPoint y: 133, endPoint x: 224, endPoint y: 112, distance: 60.9
click at [266, 115] on div "Janela de atendimento Grade de atendimento Capacidade Transportadoras Veículos …" at bounding box center [188, 88] width 377 height 177
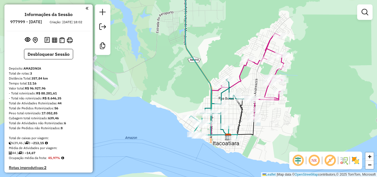
drag, startPoint x: 198, startPoint y: 143, endPoint x: 210, endPoint y: 139, distance: 12.9
click at [210, 145] on div "Janela de atendimento Grade de atendimento Capacidade Transportadoras Veículos …" at bounding box center [188, 88] width 377 height 177
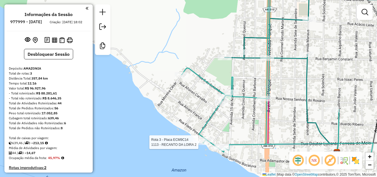
select select "**********"
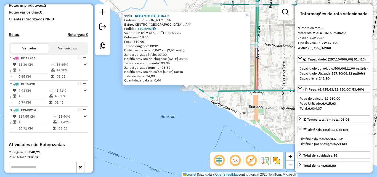
scroll to position [224, 0]
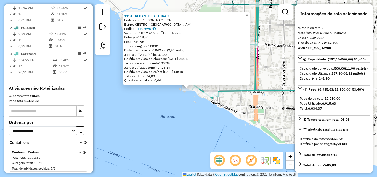
click at [196, 114] on div "1113 - RECANTO DA LOIRA 2 Endereço: [PERSON_NAME] SN Bairro: [GEOGRAPHIC_DATA] …" at bounding box center [188, 88] width 377 height 177
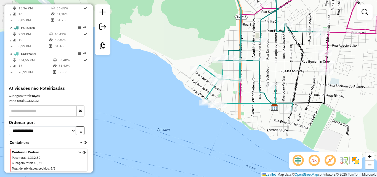
drag, startPoint x: 255, startPoint y: 128, endPoint x: 228, endPoint y: 140, distance: 29.5
click at [228, 140] on div "Janela de atendimento Grade de atendimento Capacidade Transportadoras Veículos …" at bounding box center [188, 88] width 377 height 177
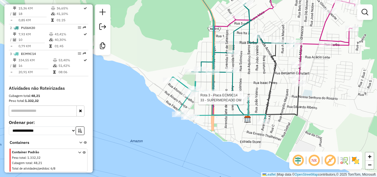
click at [243, 101] on div at bounding box center [245, 98] width 14 height 6
select select "**********"
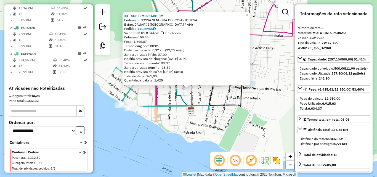
click at [268, 103] on div "33 - SUPERMERCADO DM Endereço: [GEOGRAPHIC_DATA] 2894 Bairro: JAUARI I ([GEOGRA…" at bounding box center [188, 88] width 377 height 177
